Goal: Information Seeking & Learning: Compare options

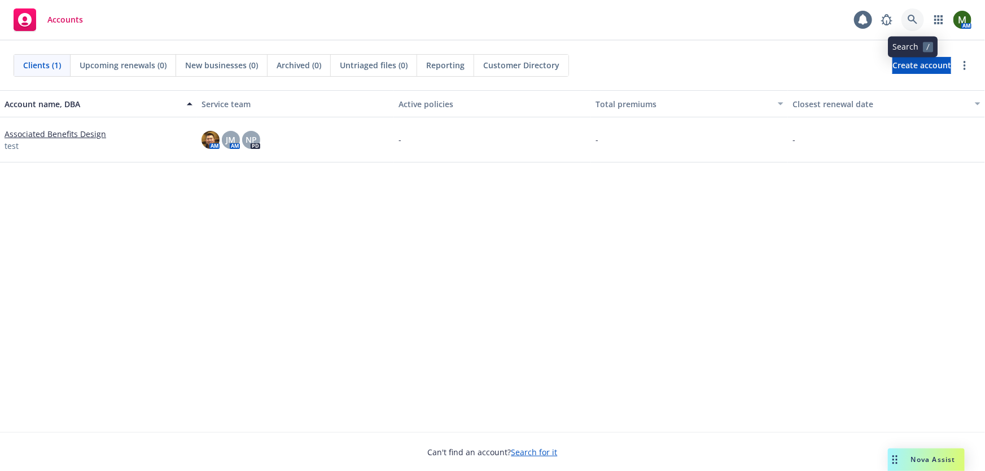
click at [909, 22] on icon at bounding box center [913, 20] width 10 height 10
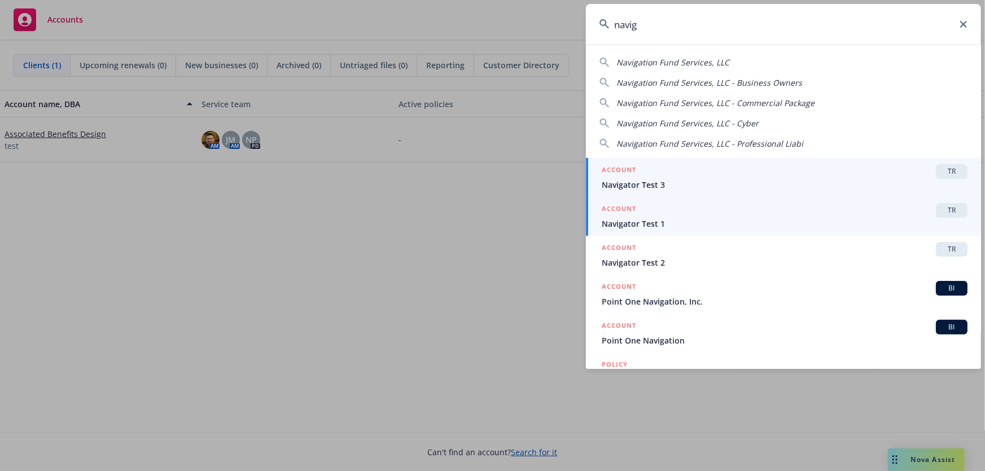
type input "navig"
click at [705, 212] on div "ACCOUNT TR" at bounding box center [785, 210] width 366 height 15
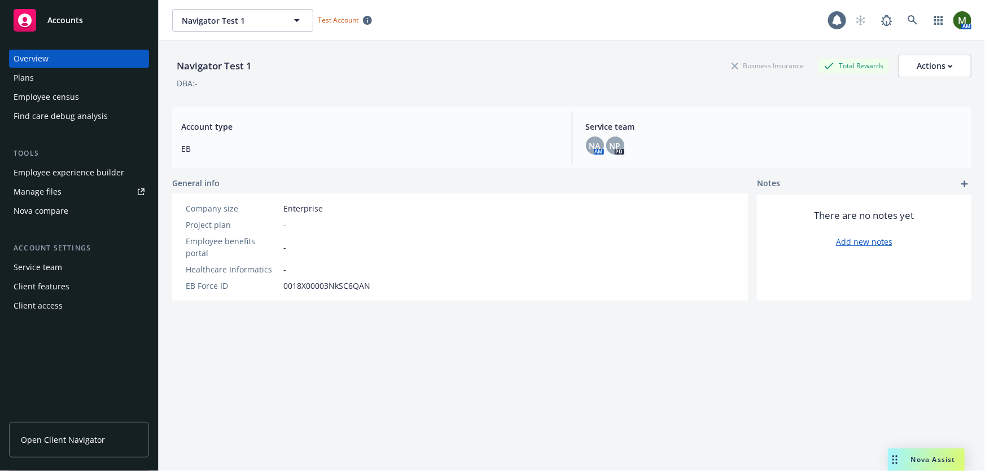
click at [75, 87] on div "Overview Plans Employee census Find care debug analysis" at bounding box center [79, 88] width 140 height 76
click at [73, 81] on div "Plans" at bounding box center [79, 78] width 131 height 18
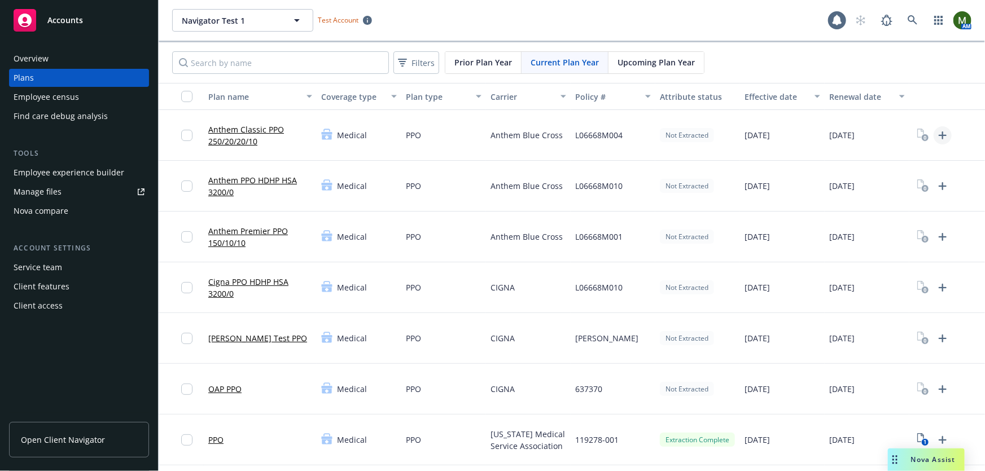
click at [947, 136] on icon "Upload Plan Documents" at bounding box center [943, 136] width 14 height 14
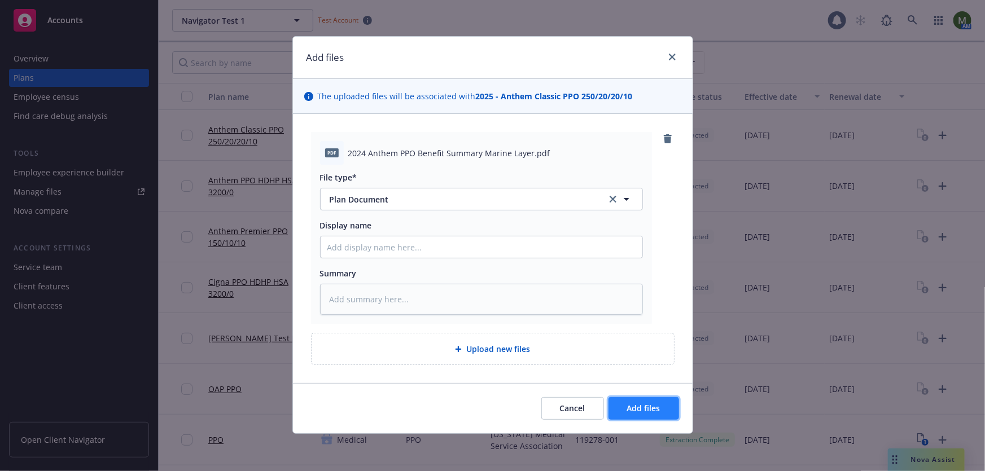
click at [620, 401] on button "Add files" at bounding box center [644, 408] width 71 height 23
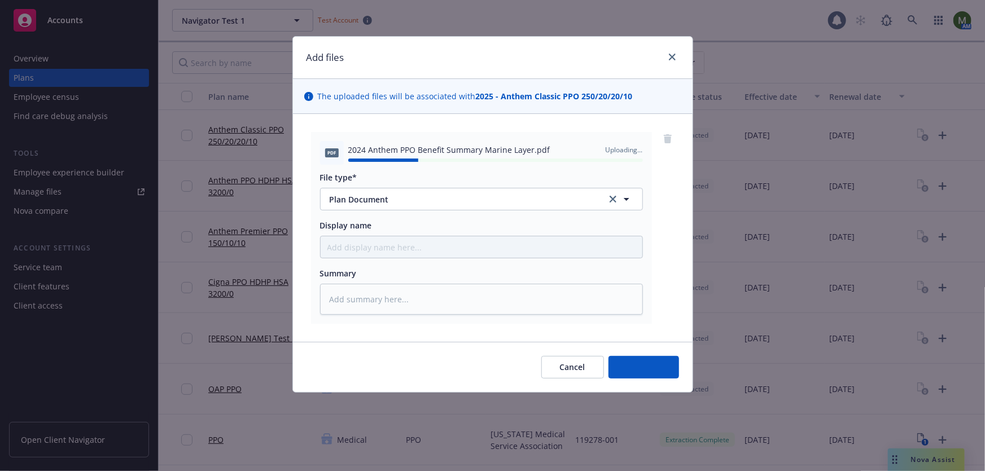
type textarea "x"
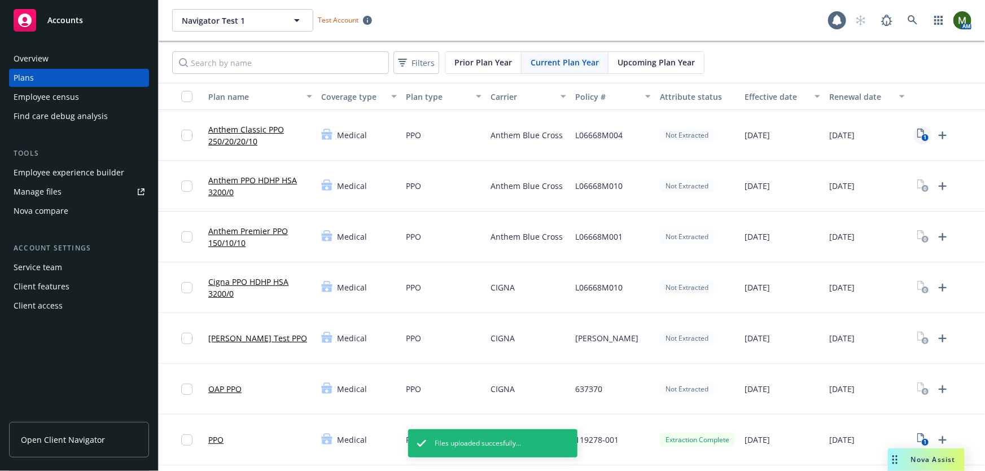
click at [917, 135] on icon "View Plan Documents" at bounding box center [920, 133] width 7 height 9
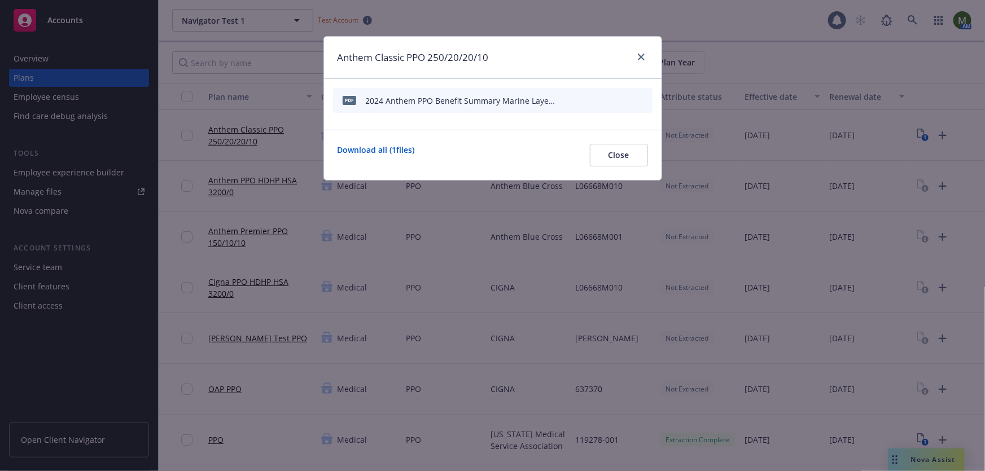
click at [582, 101] on icon "start extraction" at bounding box center [585, 100] width 14 height 14
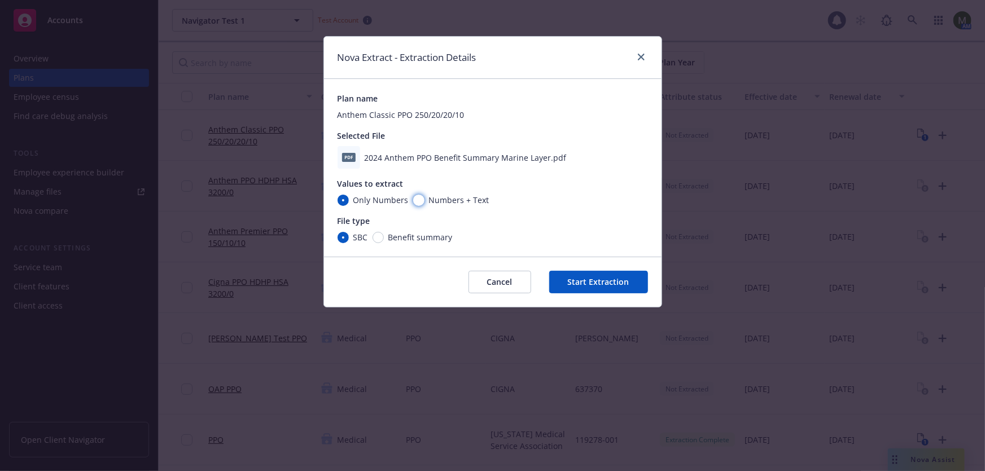
click at [420, 198] on input "Numbers + Text" at bounding box center [418, 200] width 11 height 11
radio input "true"
click at [384, 239] on span "Benefit summary" at bounding box center [418, 237] width 69 height 12
click at [384, 239] on input "Benefit summary" at bounding box center [378, 237] width 11 height 11
radio input "true"
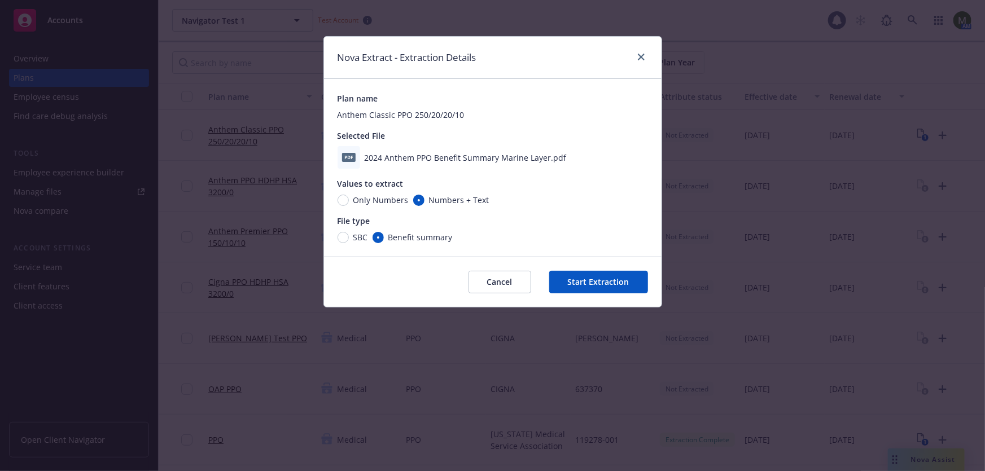
click at [593, 283] on button "Start Extraction" at bounding box center [598, 282] width 99 height 23
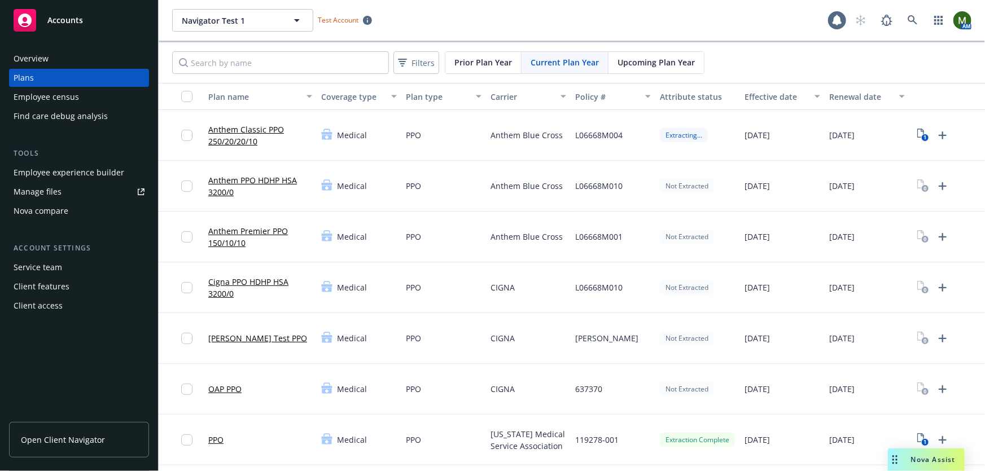
click at [263, 129] on link "Anthem Classic PPO 250/20/20/10" at bounding box center [260, 136] width 104 height 24
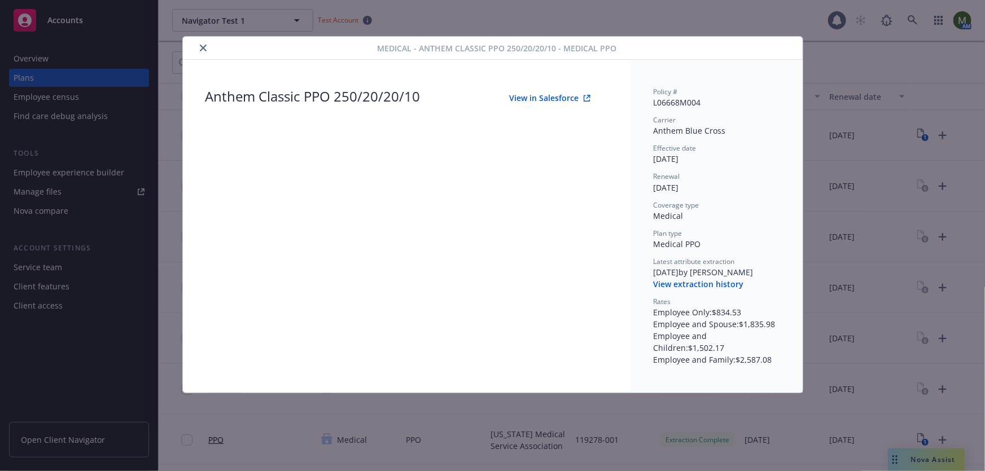
click at [541, 96] on button "View in Salesforce" at bounding box center [550, 98] width 117 height 23
drag, startPoint x: 206, startPoint y: 46, endPoint x: 81, endPoint y: 40, distance: 125.0
click at [206, 46] on icon "close" at bounding box center [203, 48] width 7 height 7
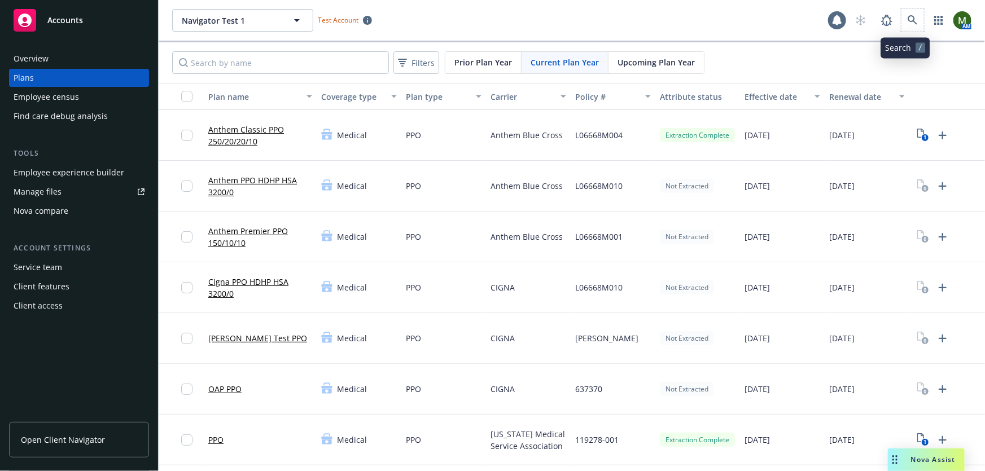
click at [902, 11] on span at bounding box center [913, 20] width 23 height 23
click at [902, 20] on link at bounding box center [913, 20] width 23 height 23
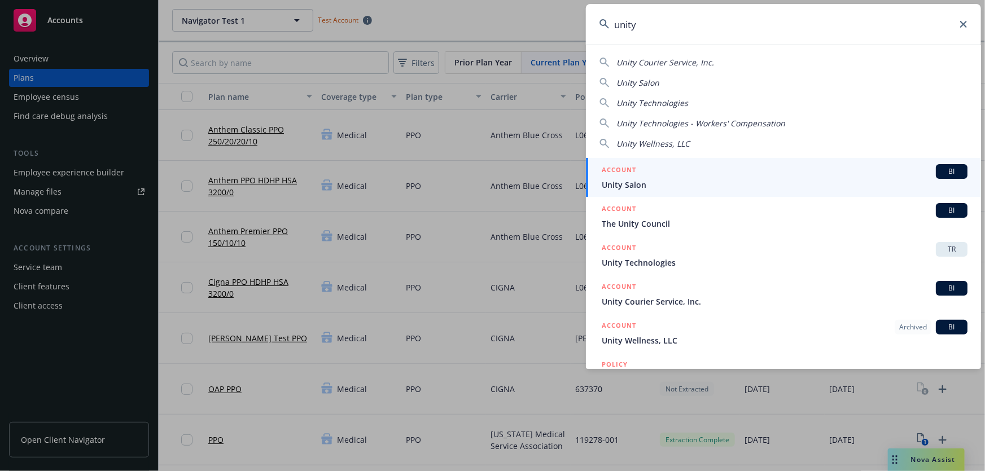
type input "unity"
click at [655, 259] on span "Unity Technologies" at bounding box center [785, 263] width 366 height 12
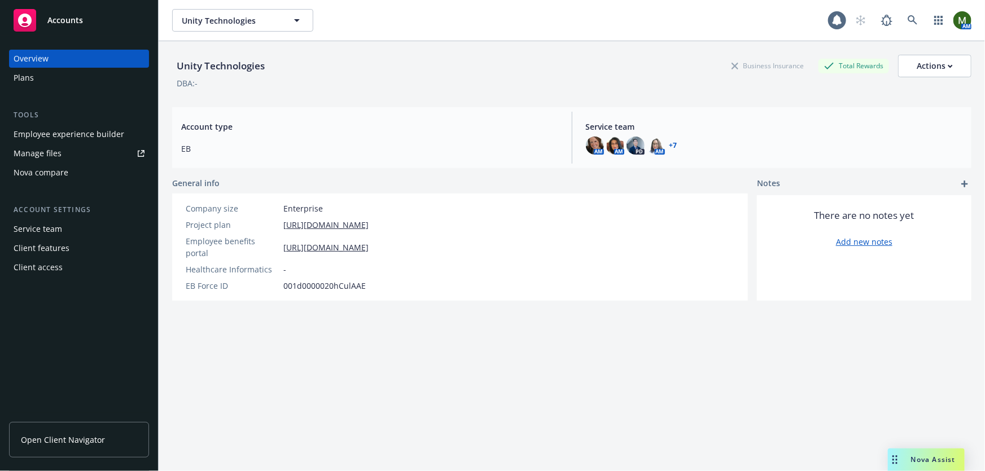
click at [75, 167] on div "Nova compare" at bounding box center [79, 173] width 131 height 18
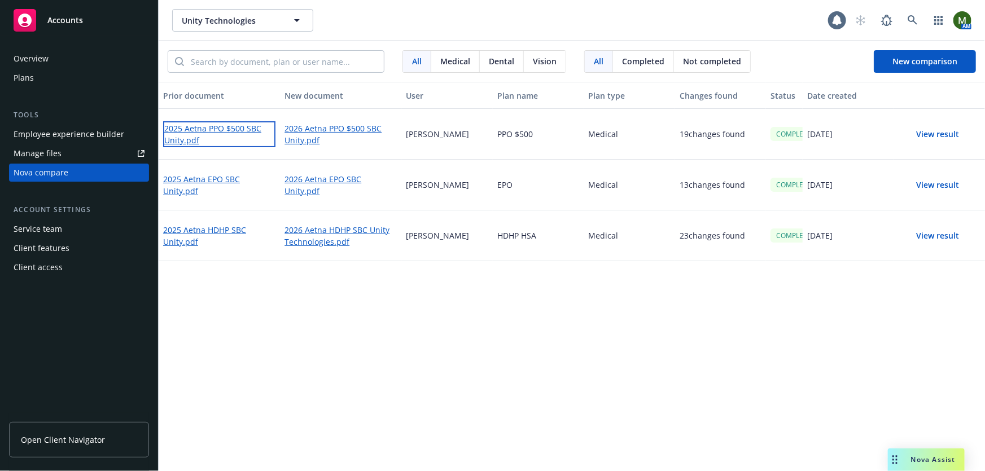
click at [225, 127] on link "2025 Aetna PPO $500 SBC Unity.pdf" at bounding box center [219, 134] width 112 height 26
click at [937, 134] on button "View result" at bounding box center [938, 134] width 79 height 23
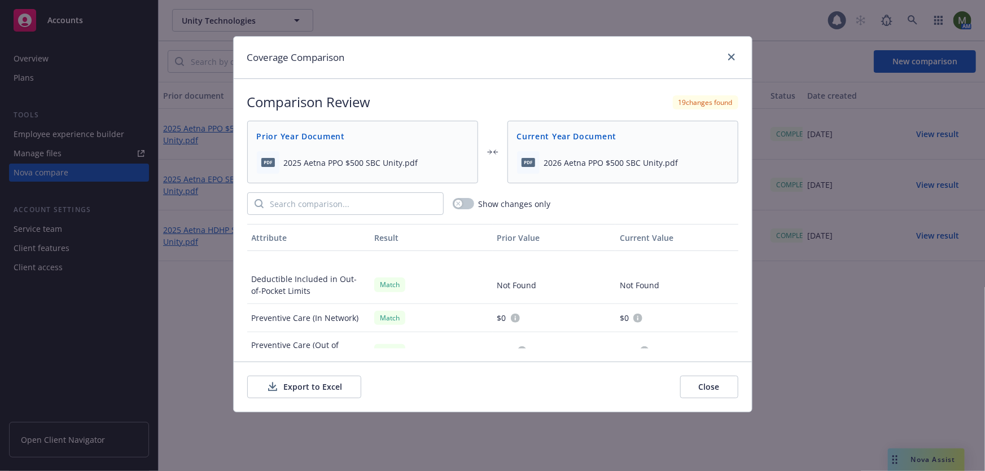
scroll to position [239, 0]
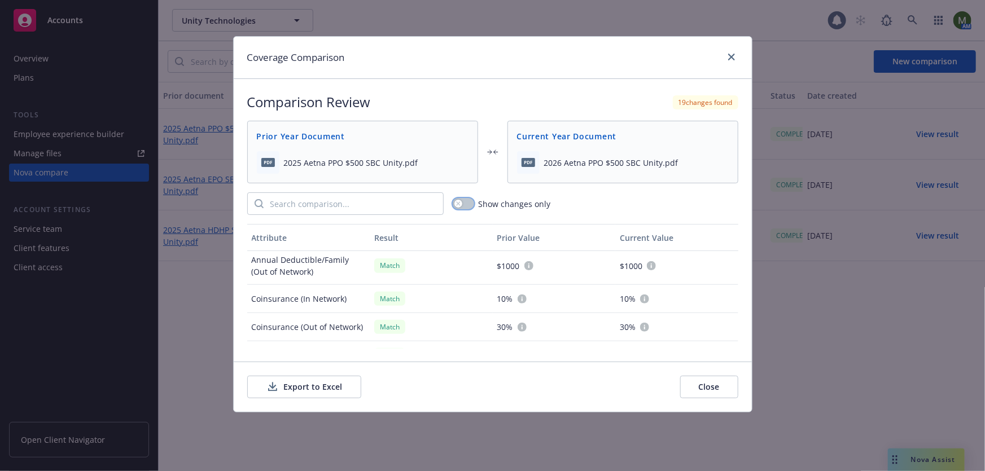
click at [467, 200] on button "button" at bounding box center [463, 203] width 21 height 11
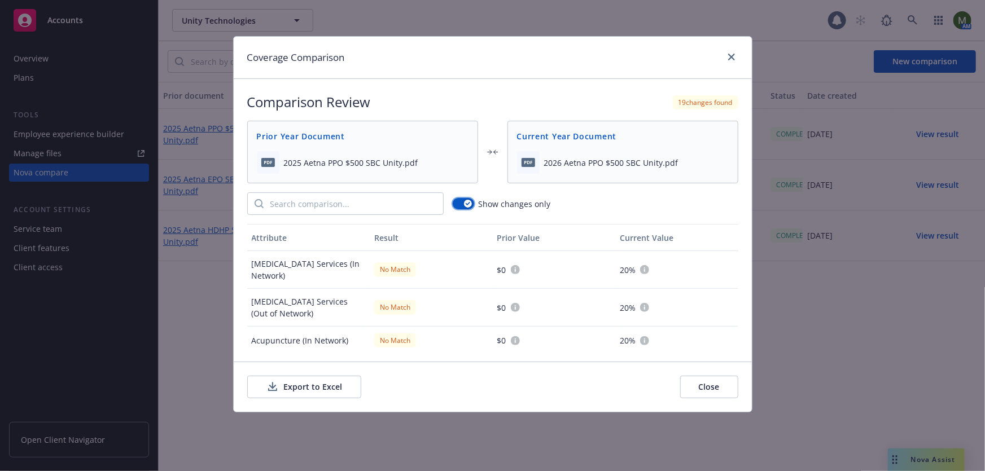
scroll to position [457, 0]
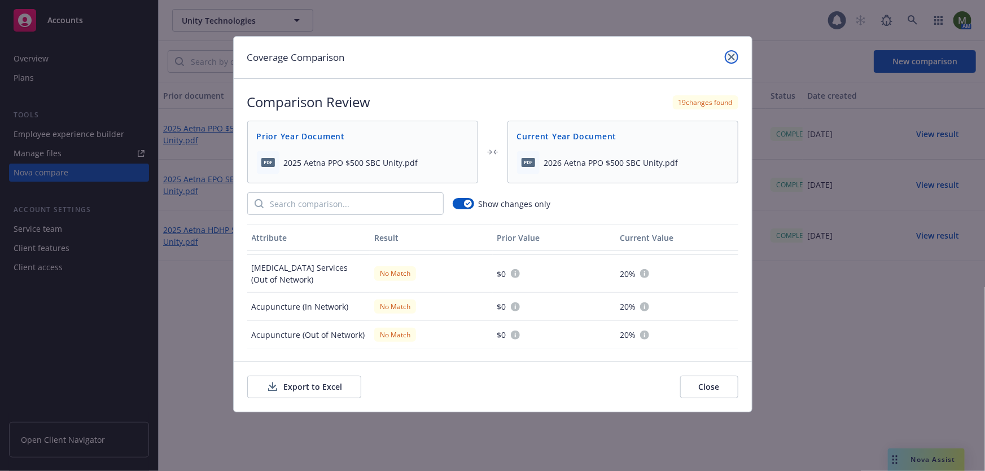
click at [729, 59] on icon "close" at bounding box center [731, 57] width 7 height 7
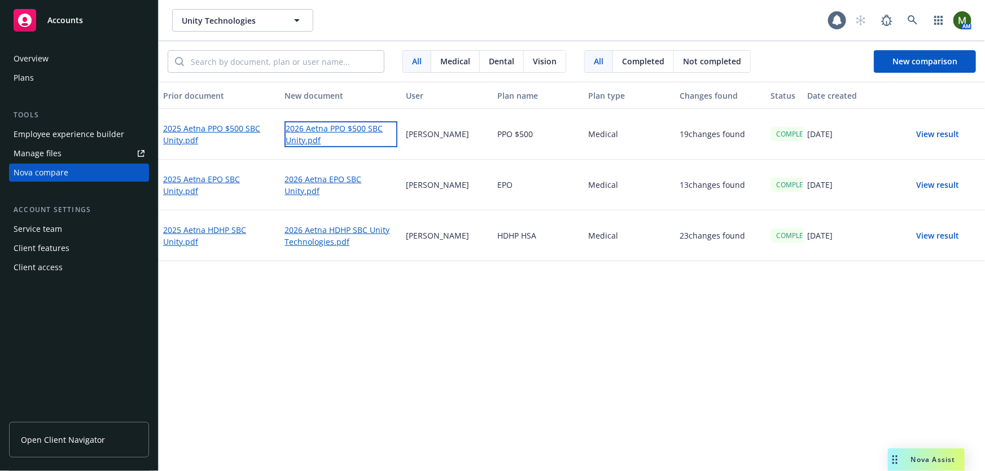
click at [356, 128] on link "2026 Aetna PPO $500 SBC Unity.pdf" at bounding box center [341, 134] width 112 height 26
click at [949, 134] on button "View result" at bounding box center [938, 134] width 79 height 23
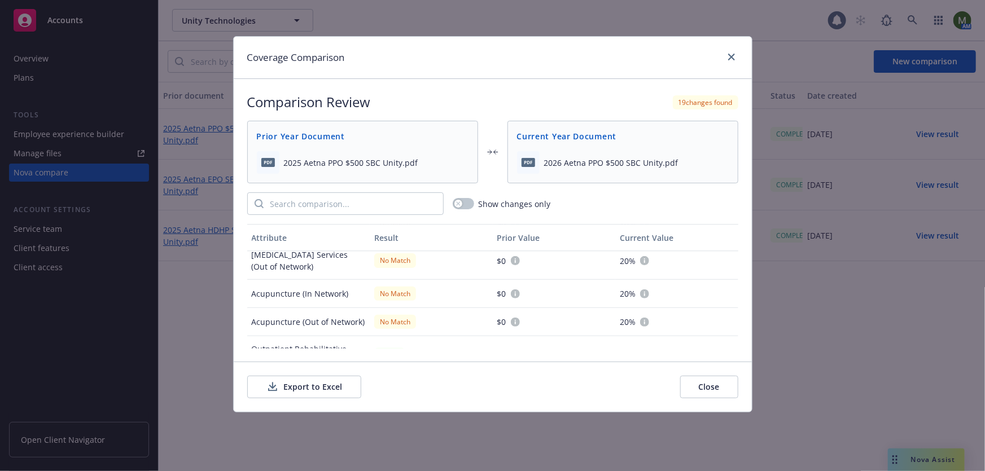
scroll to position [1583, 0]
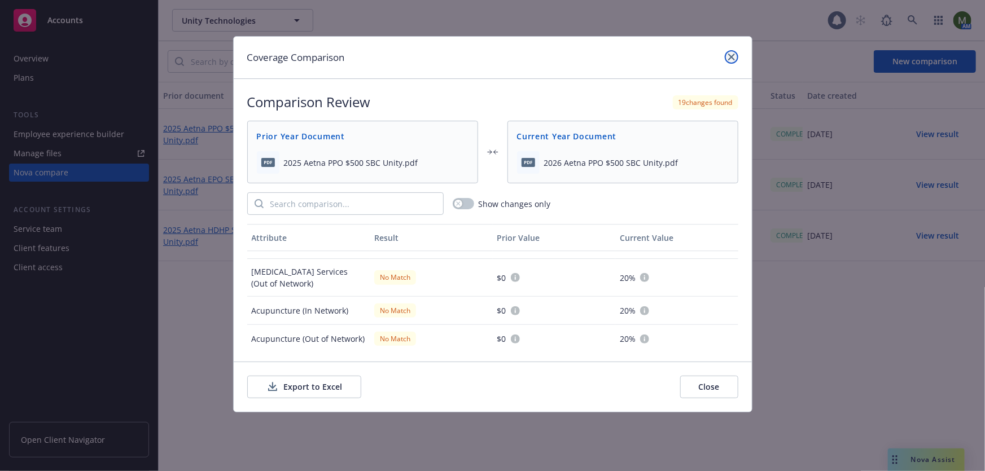
click at [731, 56] on icon "close" at bounding box center [731, 57] width 7 height 7
